Goal: Navigation & Orientation: Find specific page/section

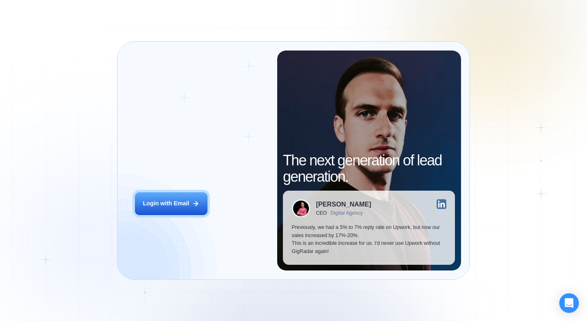
click at [149, 200] on div "Login with Email" at bounding box center [166, 204] width 46 height 8
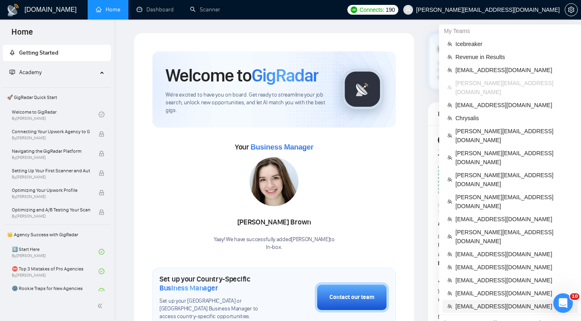
click at [479, 302] on span "[EMAIL_ADDRESS][DOMAIN_NAME]" at bounding box center [513, 306] width 117 height 9
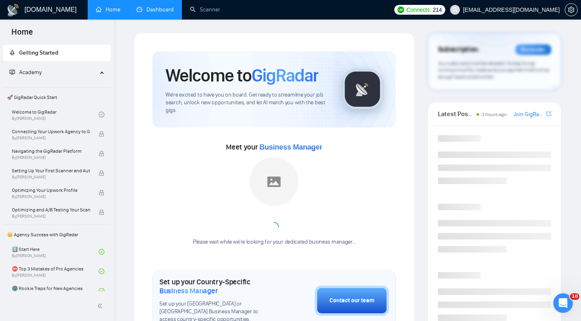
click at [150, 13] on link "Dashboard" at bounding box center [155, 9] width 37 height 7
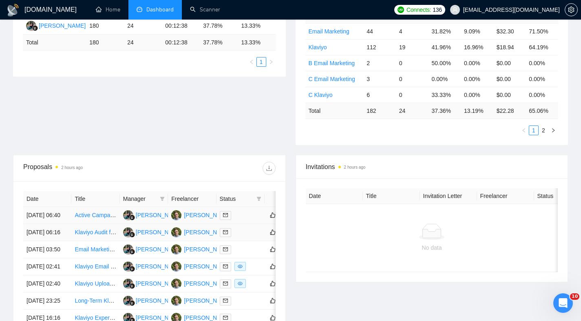
scroll to position [190, 0]
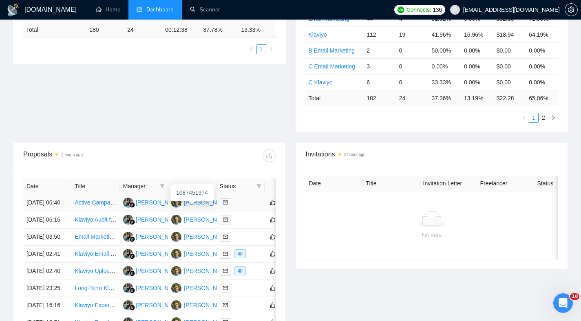
click at [192, 207] on div "[PERSON_NAME]" at bounding box center [207, 202] width 47 height 9
